Goal: Feedback & Contribution: Leave review/rating

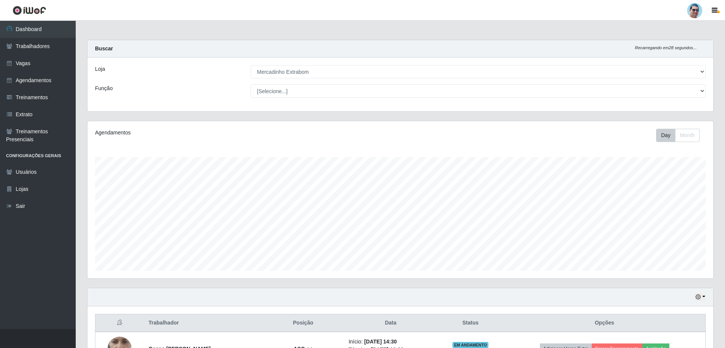
select select "175"
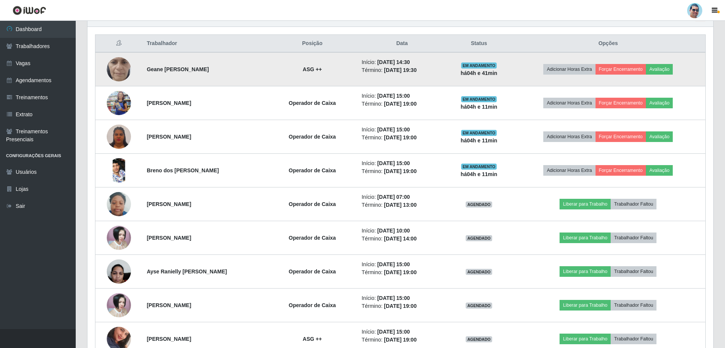
scroll to position [269, 0]
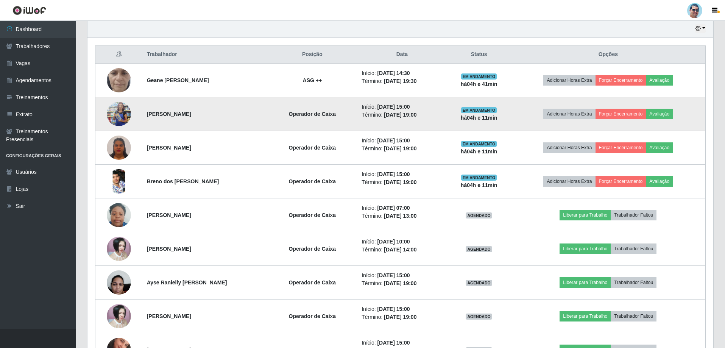
drag, startPoint x: 144, startPoint y: 112, endPoint x: 203, endPoint y: 112, distance: 59.1
click at [203, 112] on td "[PERSON_NAME]" at bounding box center [204, 114] width 125 height 34
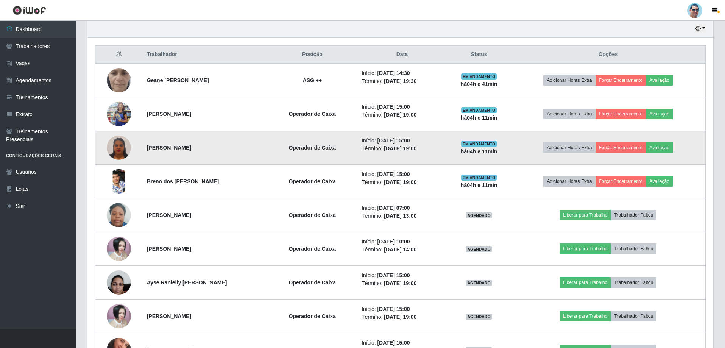
click at [386, 144] on li "Início: [DATE] 15:00" at bounding box center [402, 141] width 81 height 8
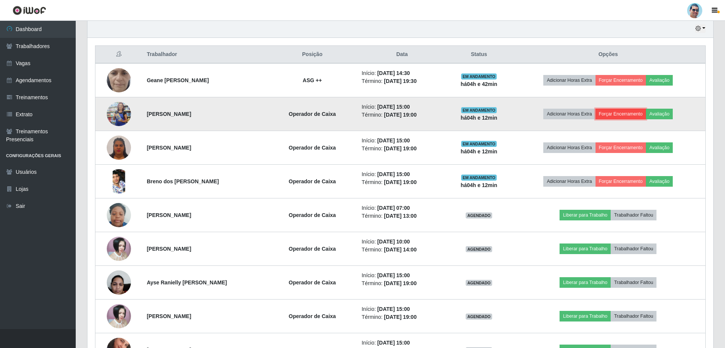
click at [634, 116] on button "Forçar Encerramento" at bounding box center [621, 114] width 51 height 11
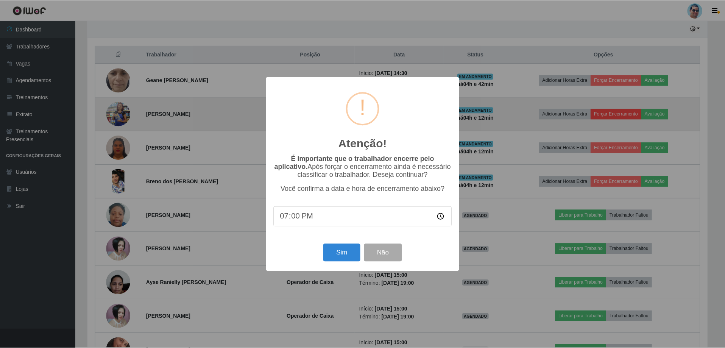
scroll to position [157, 622]
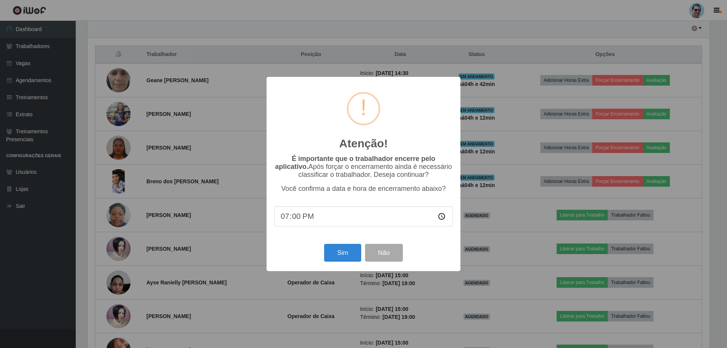
click at [298, 219] on input "19:00" at bounding box center [363, 216] width 179 height 20
click at [294, 217] on input "19:00" at bounding box center [363, 216] width 179 height 20
type input "19:06"
click at [332, 255] on button "Sim" at bounding box center [342, 253] width 37 height 18
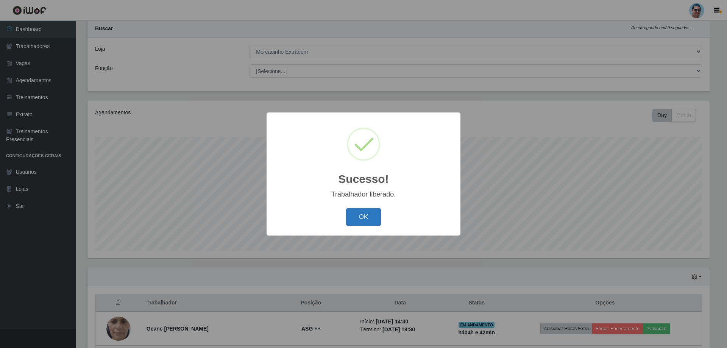
click at [365, 216] on button "OK" at bounding box center [363, 217] width 35 height 18
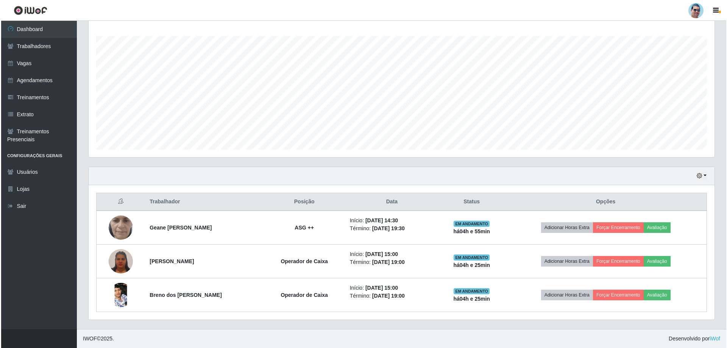
scroll to position [247, 0]
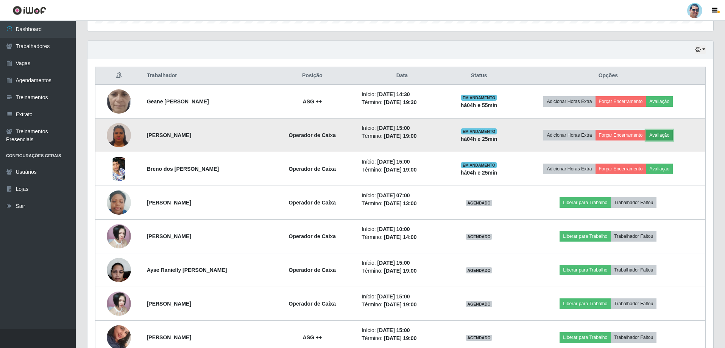
click at [662, 130] on button "Avaliação" at bounding box center [659, 135] width 27 height 11
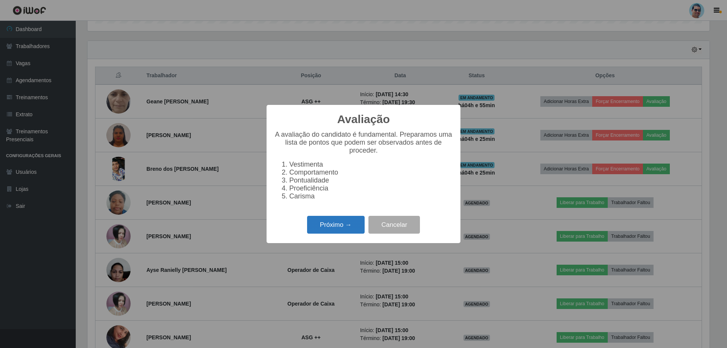
click at [351, 226] on button "Próximo →" at bounding box center [336, 225] width 58 height 18
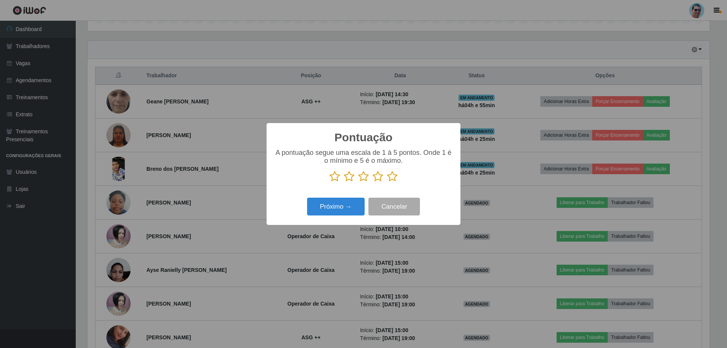
click at [394, 176] on icon at bounding box center [392, 176] width 11 height 11
click at [387, 182] on input "radio" at bounding box center [387, 182] width 0 height 0
click at [330, 207] on button "Próximo →" at bounding box center [336, 207] width 58 height 18
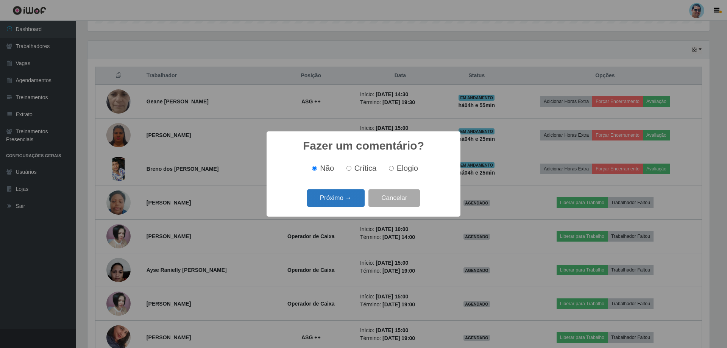
click at [336, 202] on button "Próximo →" at bounding box center [336, 198] width 58 height 18
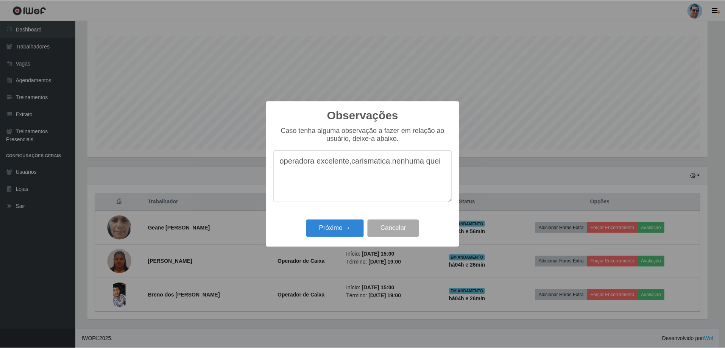
scroll to position [247, 0]
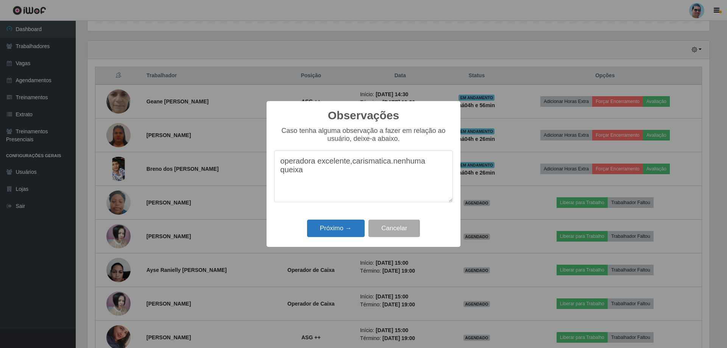
type textarea "operadora excelente,carismatica.nenhuma queixa"
click at [339, 226] on button "Próximo →" at bounding box center [336, 229] width 58 height 18
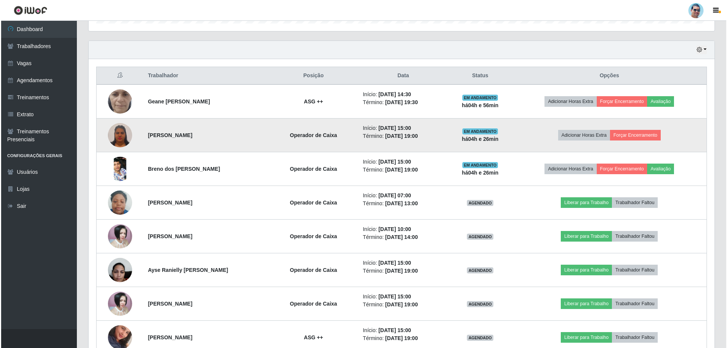
scroll to position [121, 0]
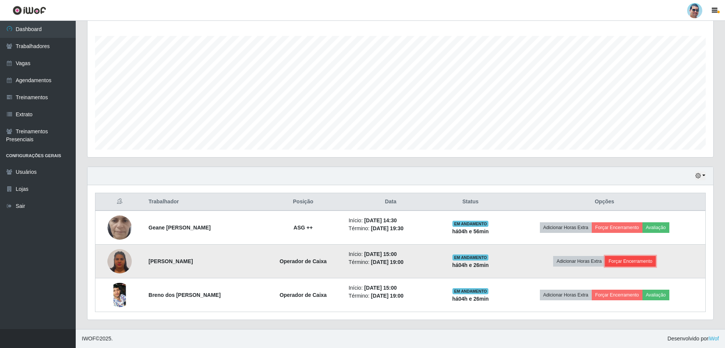
click at [650, 261] on button "Forçar Encerramento" at bounding box center [630, 261] width 51 height 11
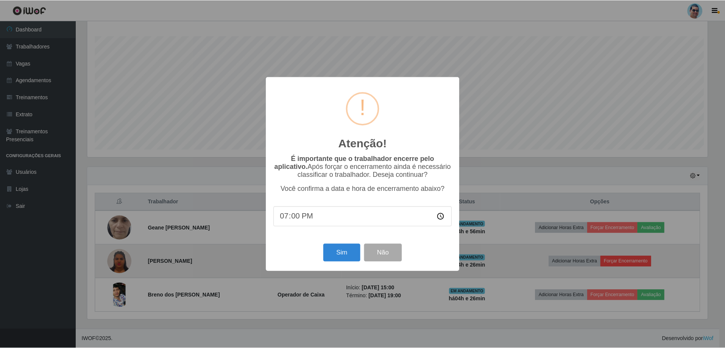
scroll to position [157, 622]
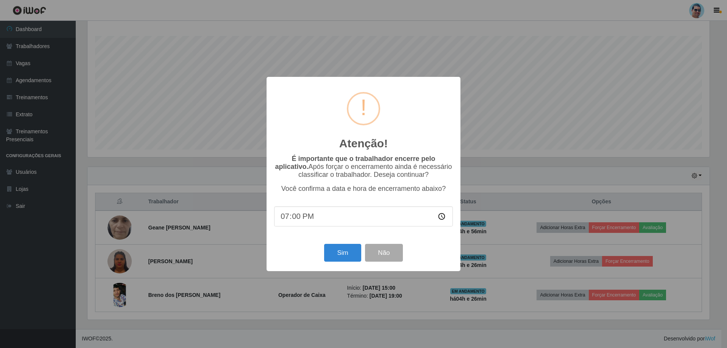
click at [293, 217] on input "19:00" at bounding box center [363, 216] width 179 height 20
type input "19:18"
click at [340, 256] on button "Sim" at bounding box center [342, 253] width 37 height 18
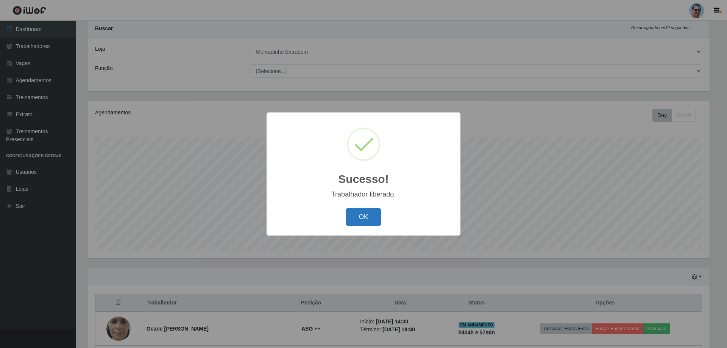
click at [349, 219] on button "OK" at bounding box center [363, 217] width 35 height 18
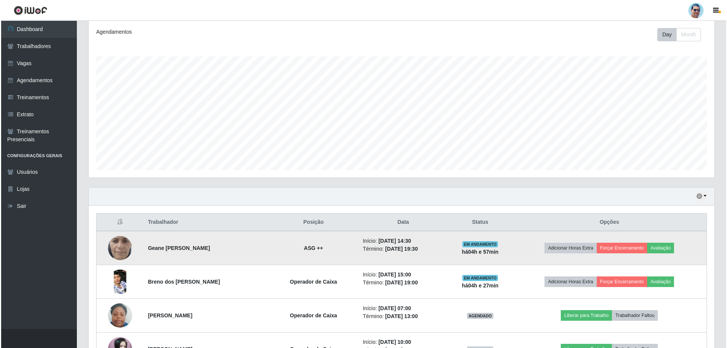
scroll to position [134, 0]
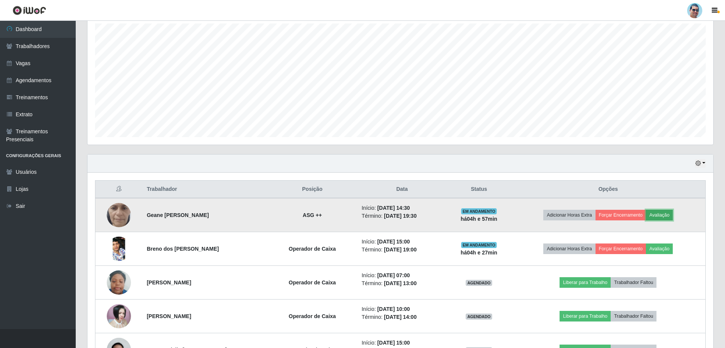
click at [665, 214] on button "Avaliação" at bounding box center [659, 215] width 27 height 11
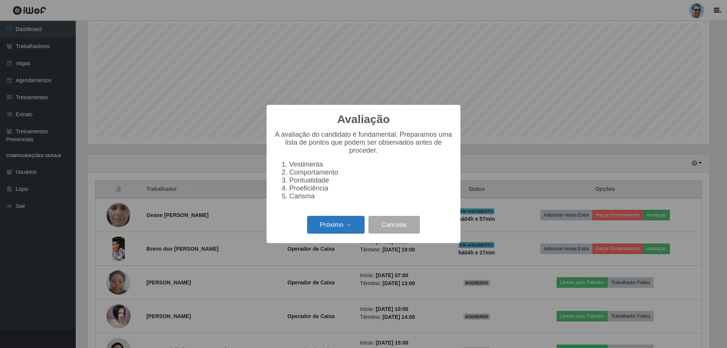
click at [331, 222] on button "Próximo →" at bounding box center [336, 225] width 58 height 18
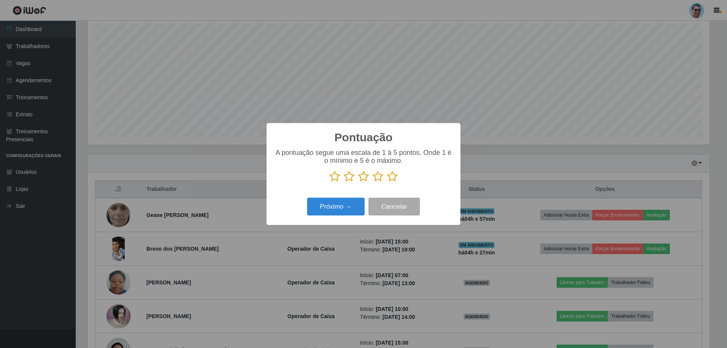
click at [393, 175] on icon at bounding box center [392, 176] width 11 height 11
click at [387, 182] on input "radio" at bounding box center [387, 182] width 0 height 0
click at [343, 208] on button "Próximo →" at bounding box center [336, 207] width 58 height 18
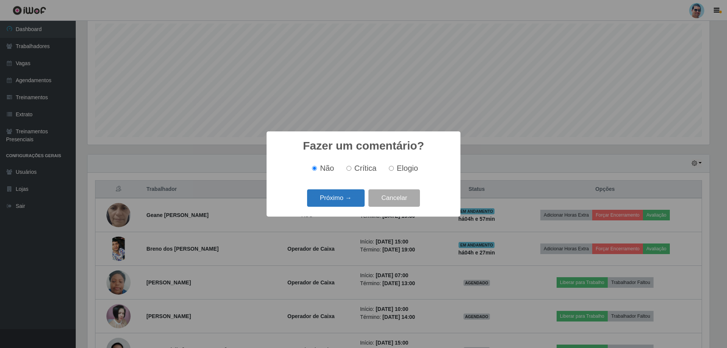
click at [338, 194] on button "Próximo →" at bounding box center [336, 198] width 58 height 18
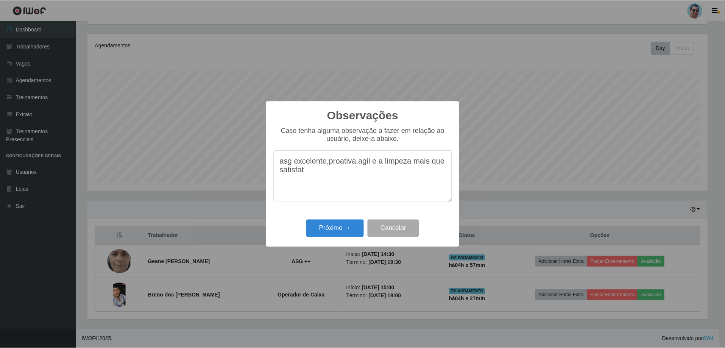
scroll to position [134, 0]
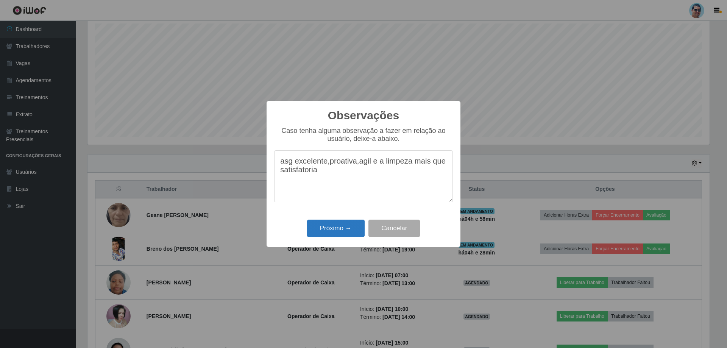
type textarea "asg excelente,proativa,agil e a limpeza mais que satisfatoria"
click at [331, 231] on button "Próximo →" at bounding box center [336, 229] width 58 height 18
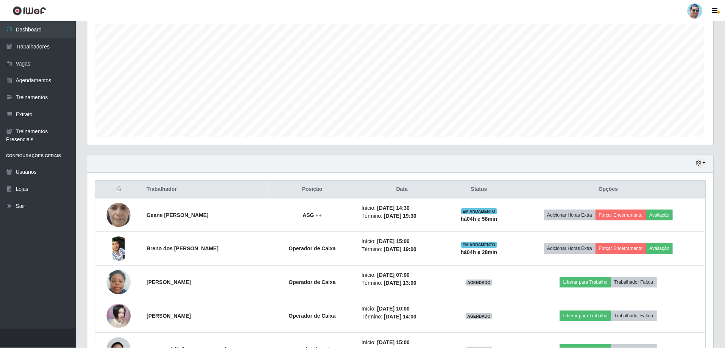
scroll to position [157, 626]
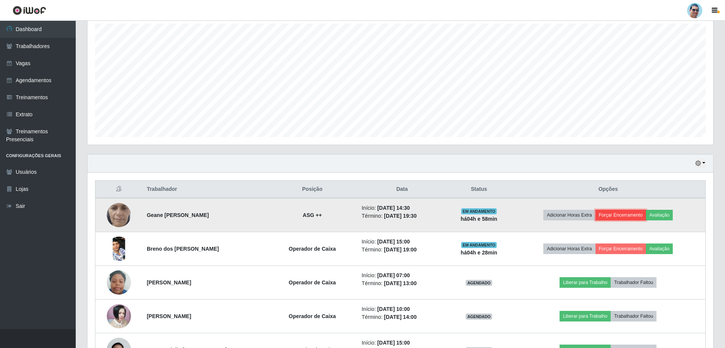
click at [621, 210] on button "Forçar Encerramento" at bounding box center [621, 215] width 51 height 11
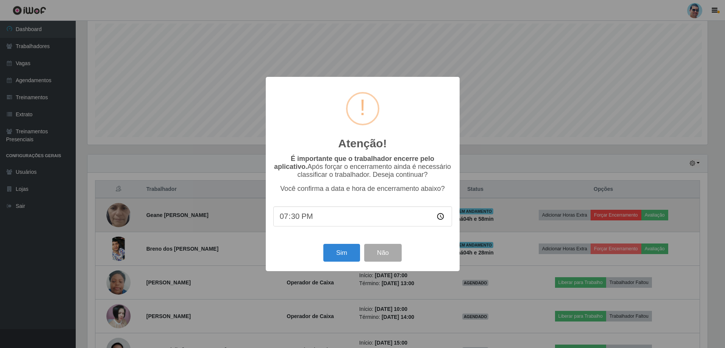
scroll to position [157, 622]
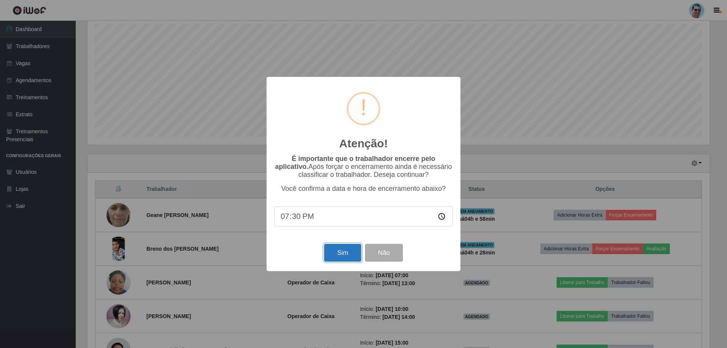
click at [344, 252] on button "Sim" at bounding box center [342, 253] width 37 height 18
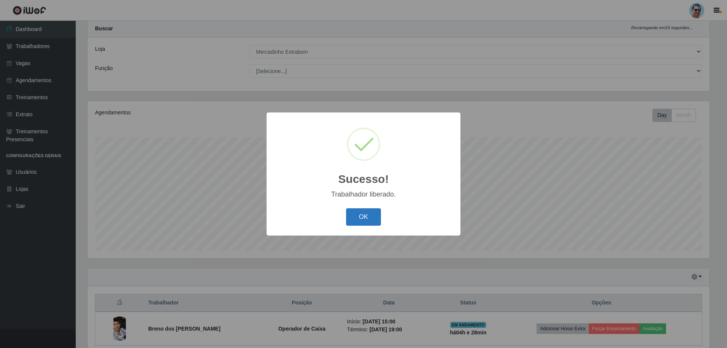
click at [354, 220] on button "OK" at bounding box center [363, 217] width 35 height 18
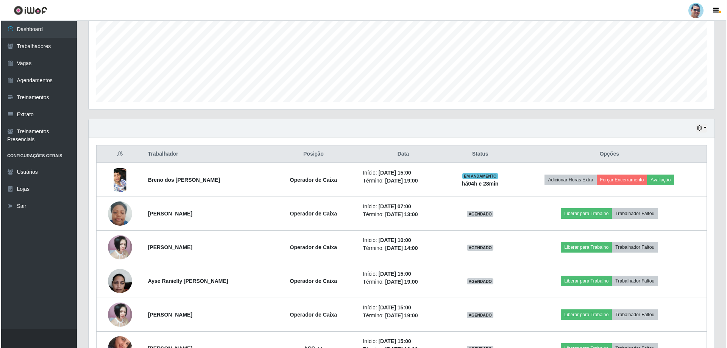
scroll to position [172, 0]
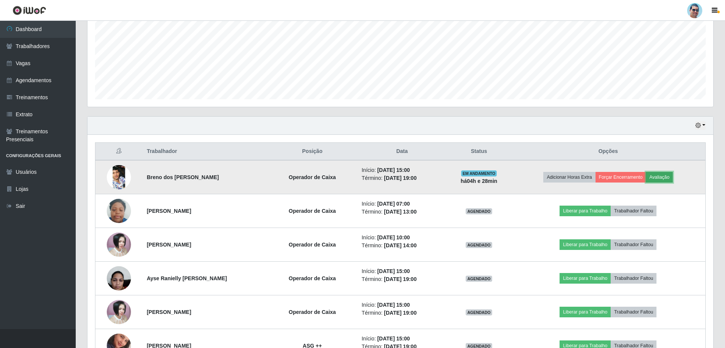
click at [657, 182] on button "Avaliação" at bounding box center [659, 177] width 27 height 11
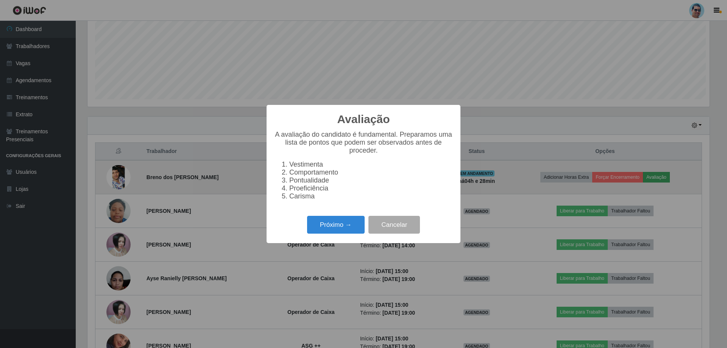
scroll to position [157, 622]
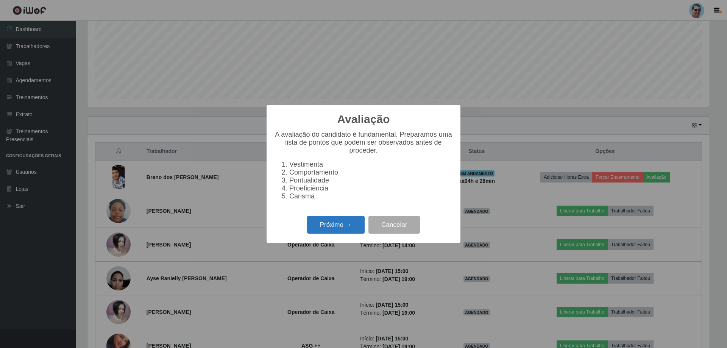
click at [348, 227] on button "Próximo →" at bounding box center [336, 225] width 58 height 18
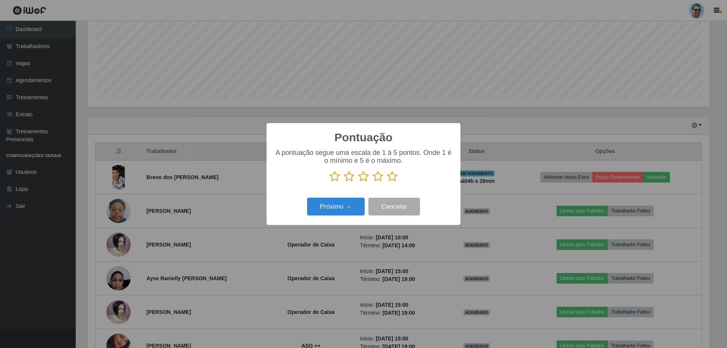
scroll to position [378602, 378137]
click at [389, 175] on icon at bounding box center [392, 176] width 11 height 11
click at [387, 182] on input "radio" at bounding box center [387, 182] width 0 height 0
click at [333, 202] on button "Próximo →" at bounding box center [336, 207] width 58 height 18
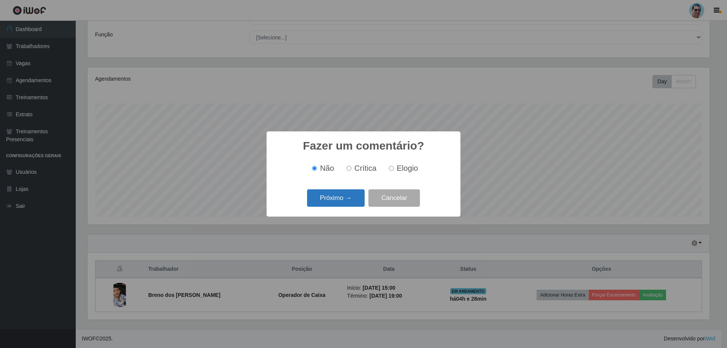
click at [351, 195] on button "Próximo →" at bounding box center [336, 198] width 58 height 18
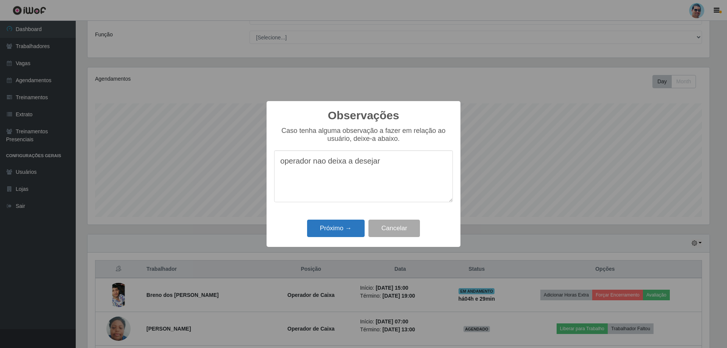
type textarea "operador nao deixa a desejar"
click at [348, 227] on button "Próximo →" at bounding box center [336, 229] width 58 height 18
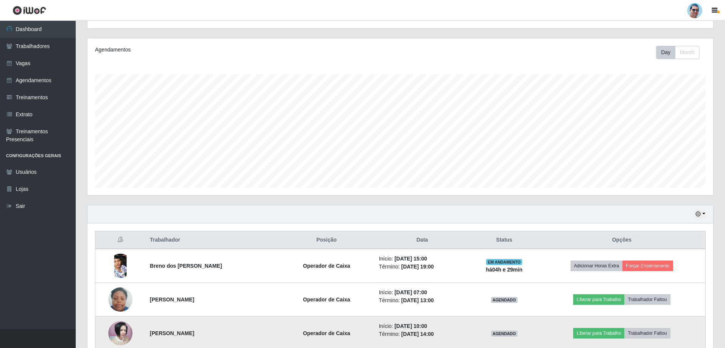
scroll to position [130, 0]
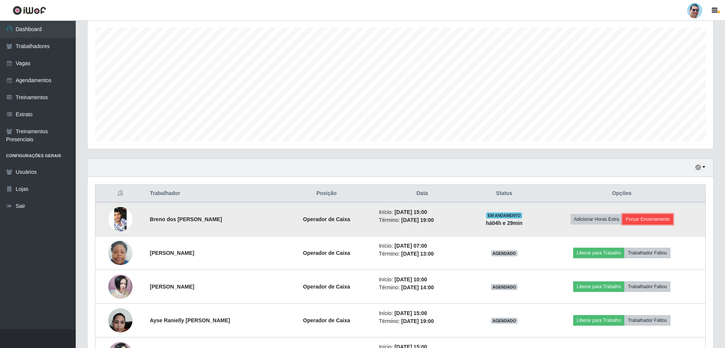
click at [643, 216] on button "Forçar Encerramento" at bounding box center [648, 219] width 51 height 11
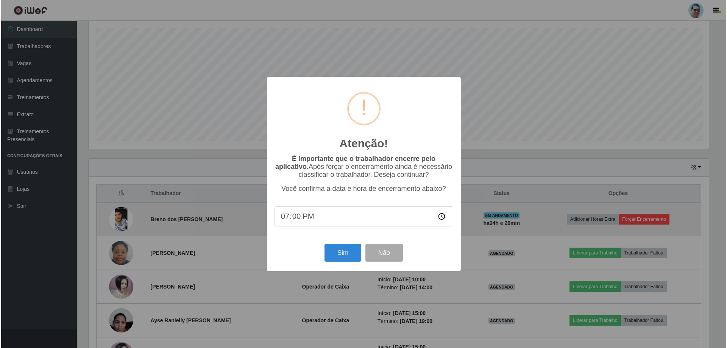
scroll to position [157, 622]
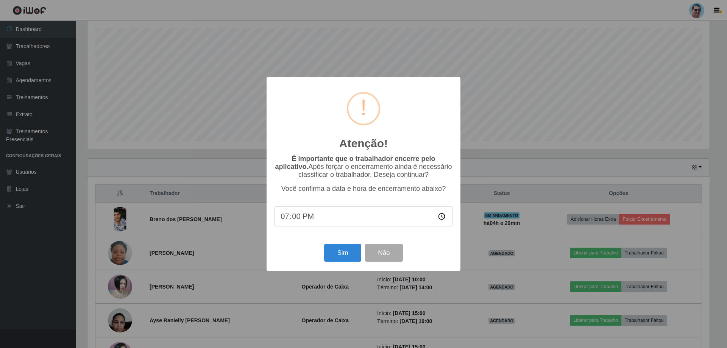
click at [298, 219] on input "19:00" at bounding box center [363, 216] width 179 height 20
type input "19:18"
click at [334, 255] on button "Sim" at bounding box center [342, 253] width 37 height 18
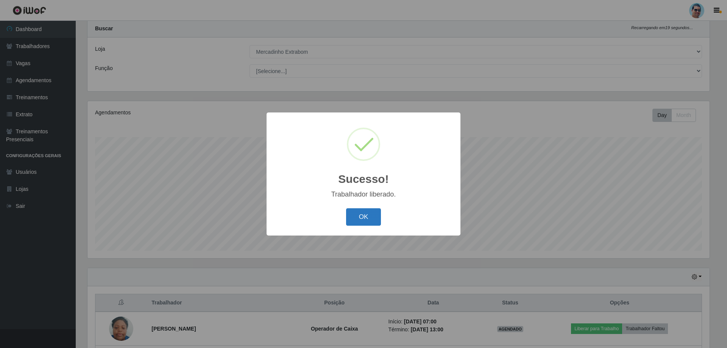
click at [350, 224] on button "OK" at bounding box center [363, 217] width 35 height 18
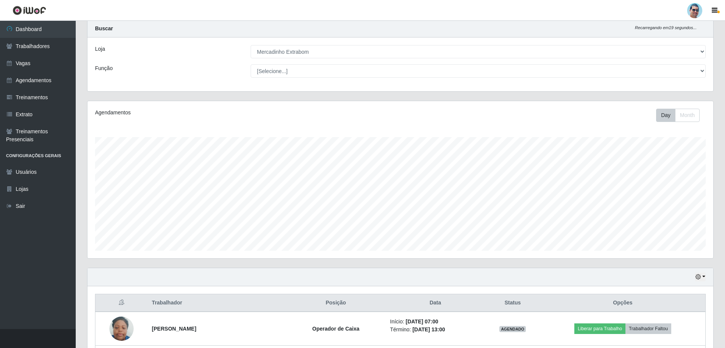
scroll to position [157, 626]
